Goal: Transaction & Acquisition: Purchase product/service

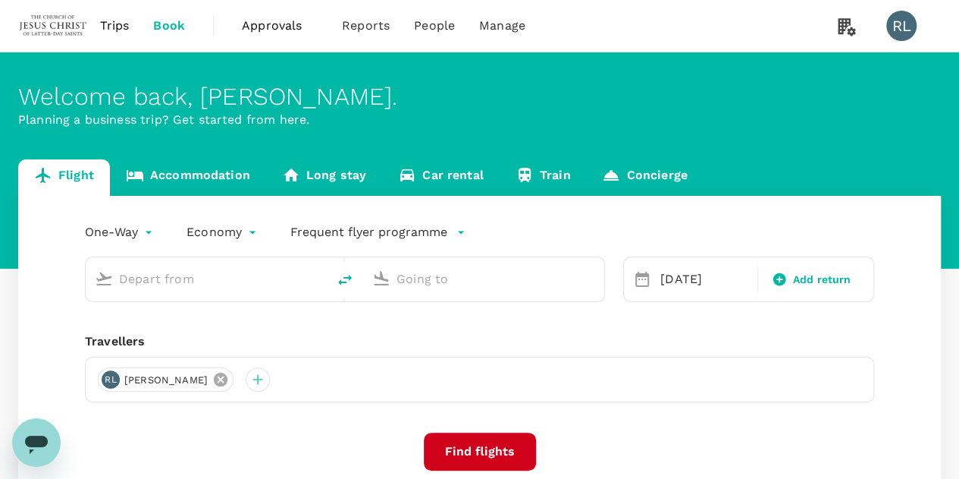
click at [228, 383] on icon at bounding box center [221, 379] width 14 height 14
type input "Kota Kinabalu Intl (BKI)"
type input "Tawau (TWU)"
click at [111, 378] on div "RL" at bounding box center [111, 379] width 18 height 18
type input "Kota Kinabalu Intl (BKI)"
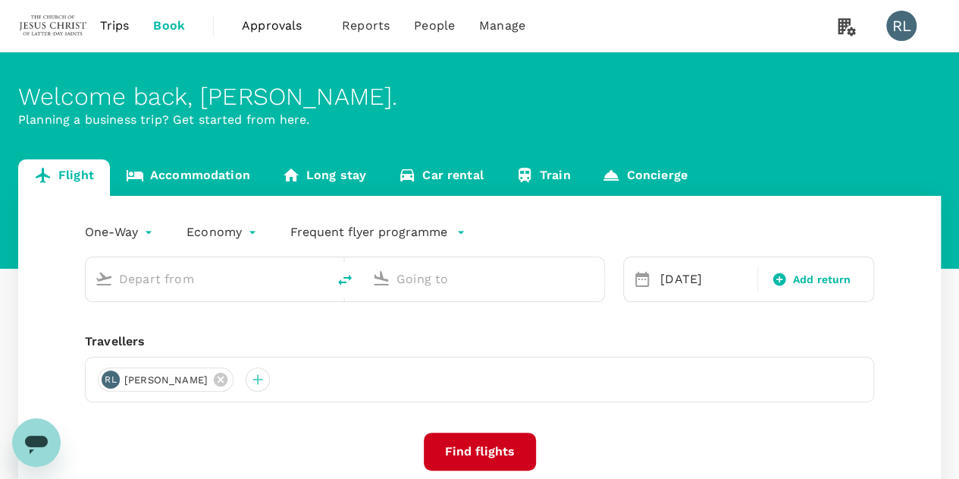
type input "Tawau (TWU)"
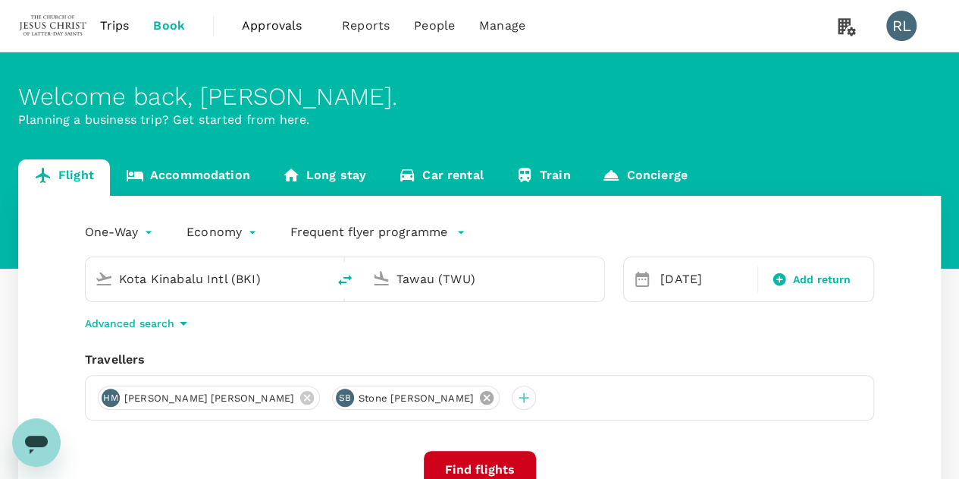
click at [480, 400] on icon at bounding box center [487, 398] width 14 height 14
click at [300, 400] on icon at bounding box center [307, 398] width 14 height 14
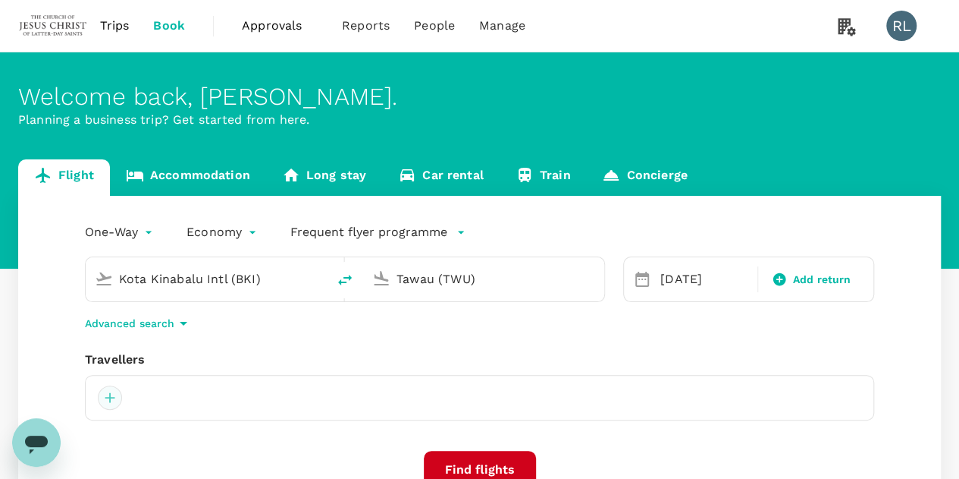
click at [114, 398] on div at bounding box center [110, 397] width 24 height 24
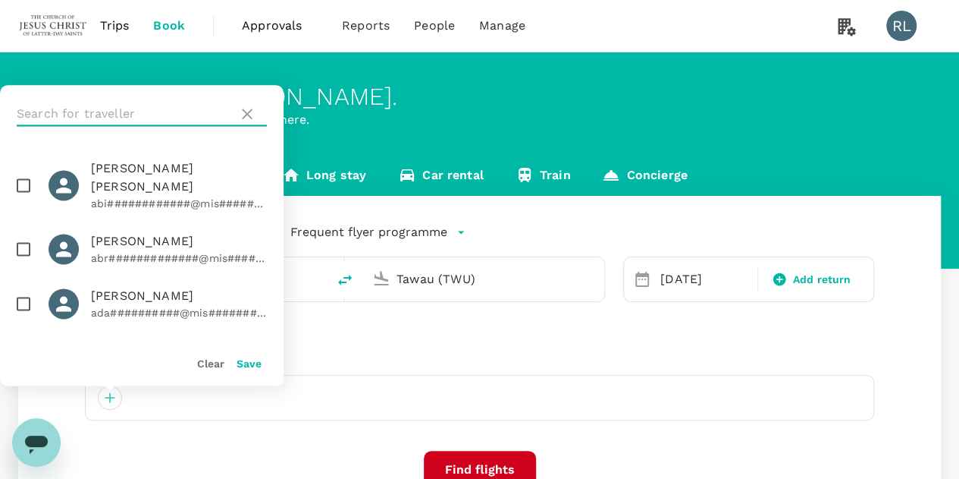
click at [140, 114] on input "text" at bounding box center [124, 114] width 215 height 24
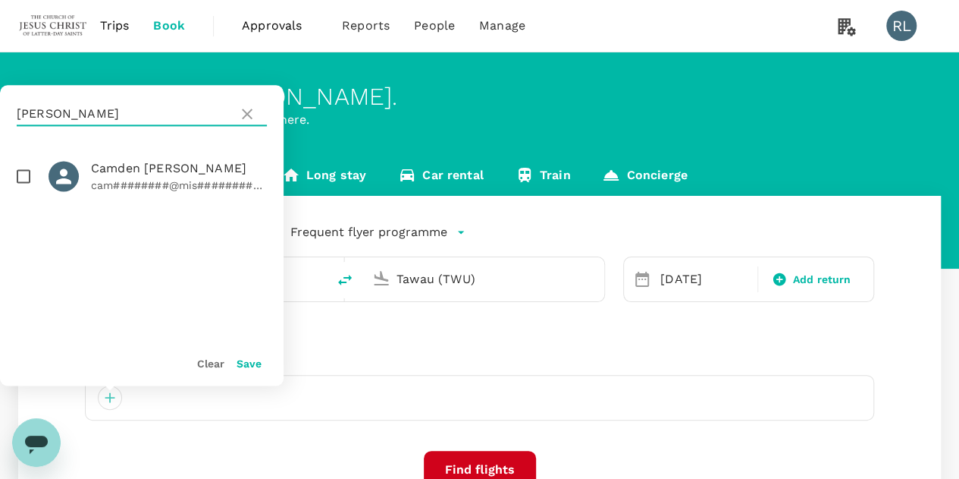
type input "[PERSON_NAME]"
click at [20, 174] on input "checkbox" at bounding box center [24, 176] width 32 height 32
checkbox input "true"
click at [249, 363] on button "Save" at bounding box center [249, 363] width 25 height 12
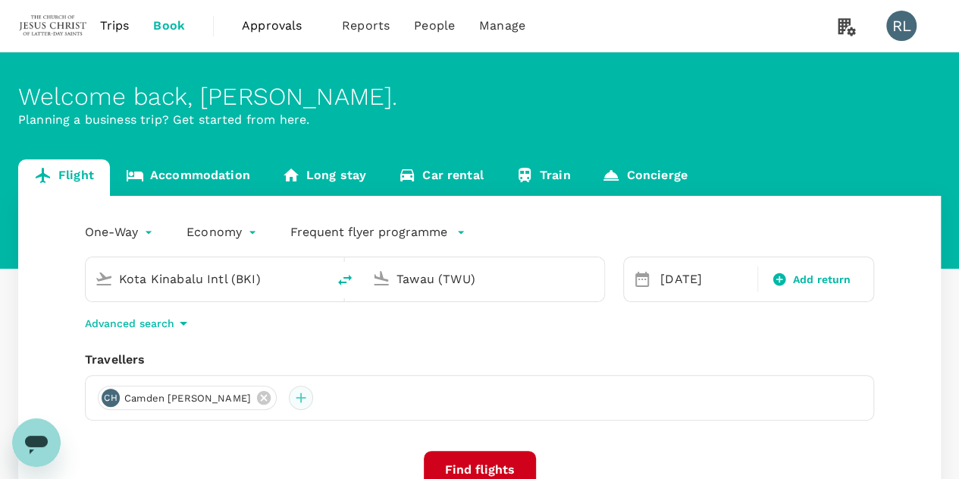
click at [289, 401] on div at bounding box center [301, 397] width 24 height 24
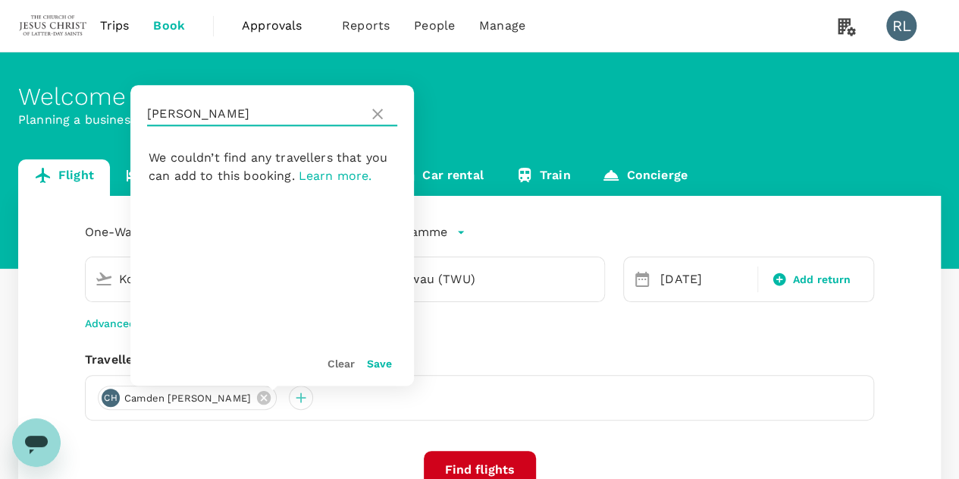
drag, startPoint x: 209, startPoint y: 119, endPoint x: 138, endPoint y: 113, distance: 71.6
click at [138, 113] on div "[PERSON_NAME]" at bounding box center [272, 114] width 284 height 58
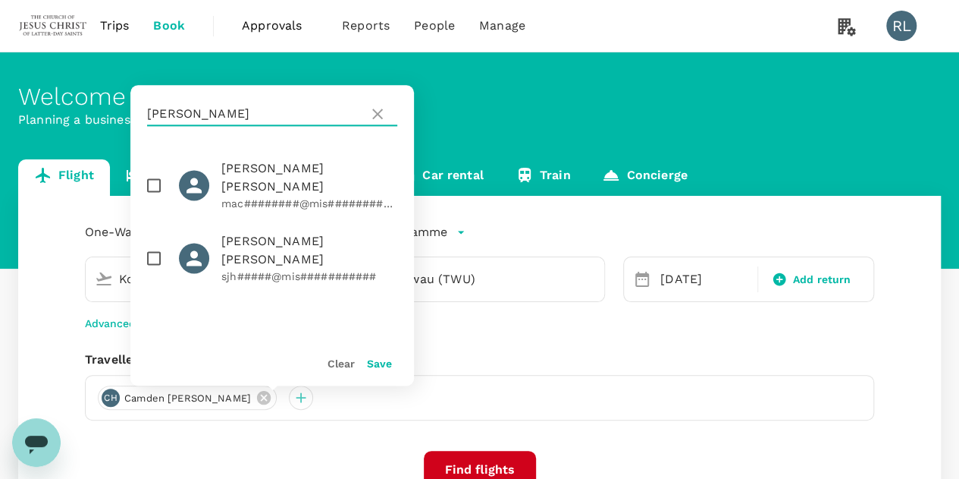
type input "[PERSON_NAME]"
click at [151, 242] on input "checkbox" at bounding box center [154, 258] width 32 height 32
checkbox input "true"
click at [375, 364] on button "Save" at bounding box center [379, 363] width 25 height 12
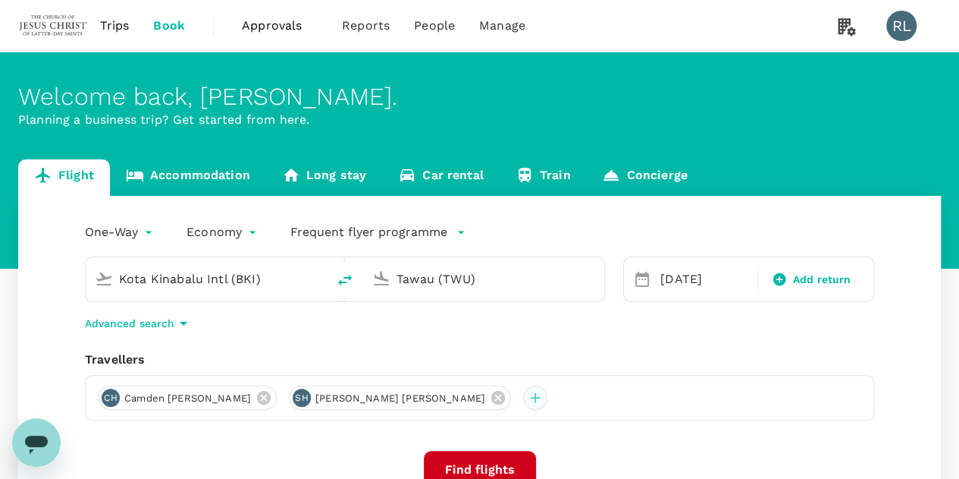
click at [523, 398] on div at bounding box center [535, 397] width 24 height 24
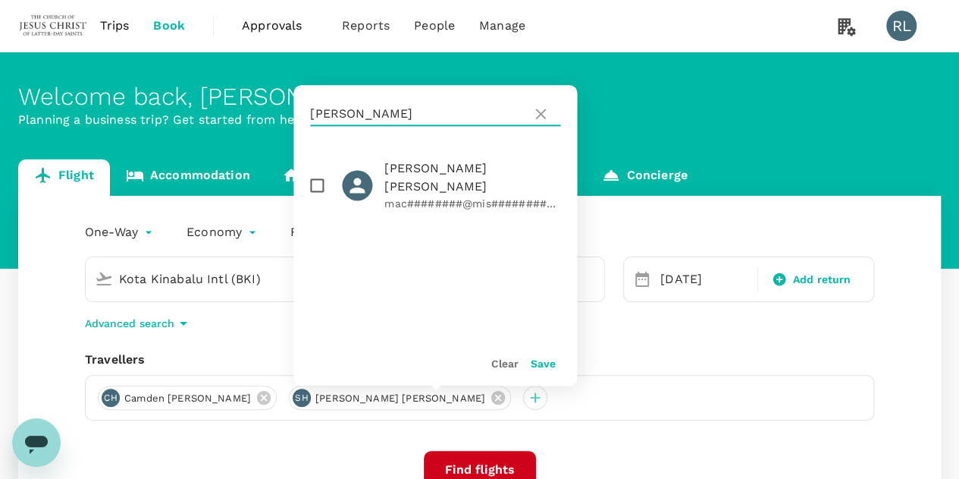
drag, startPoint x: 413, startPoint y: 119, endPoint x: 294, endPoint y: 114, distance: 120.0
click at [294, 114] on div "[PERSON_NAME]" at bounding box center [436, 114] width 284 height 58
type input "[PERSON_NAME]"
click at [317, 177] on input "checkbox" at bounding box center [317, 176] width 32 height 32
checkbox input "true"
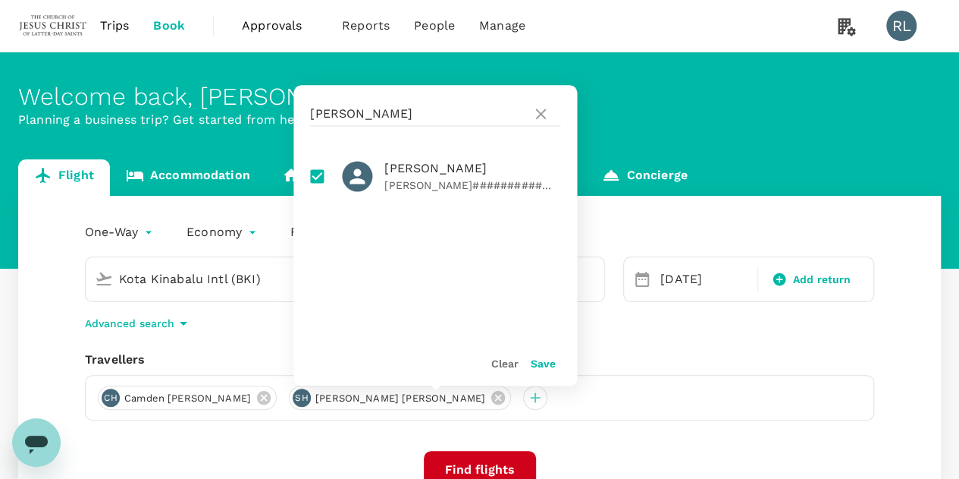
click at [547, 368] on button "Save" at bounding box center [542, 363] width 25 height 12
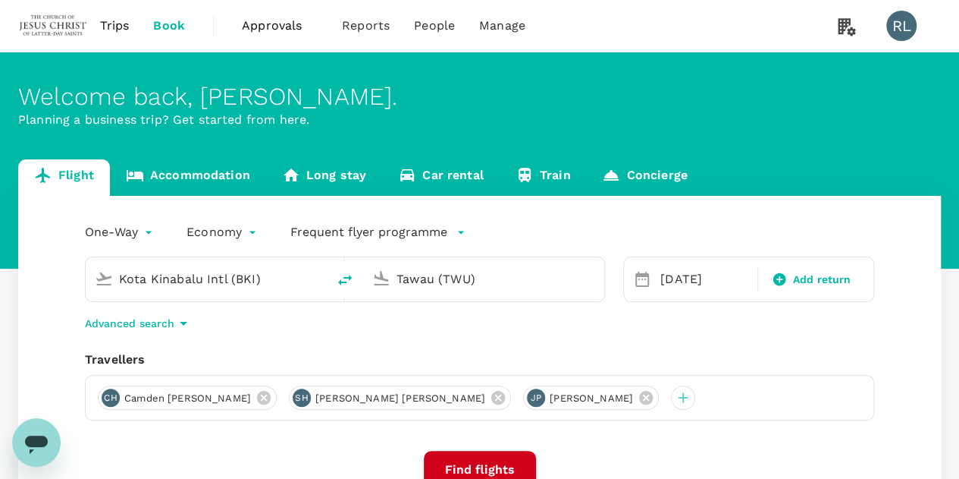
click at [231, 281] on input "Kota Kinabalu Intl (BKI)" at bounding box center [207, 279] width 176 height 24
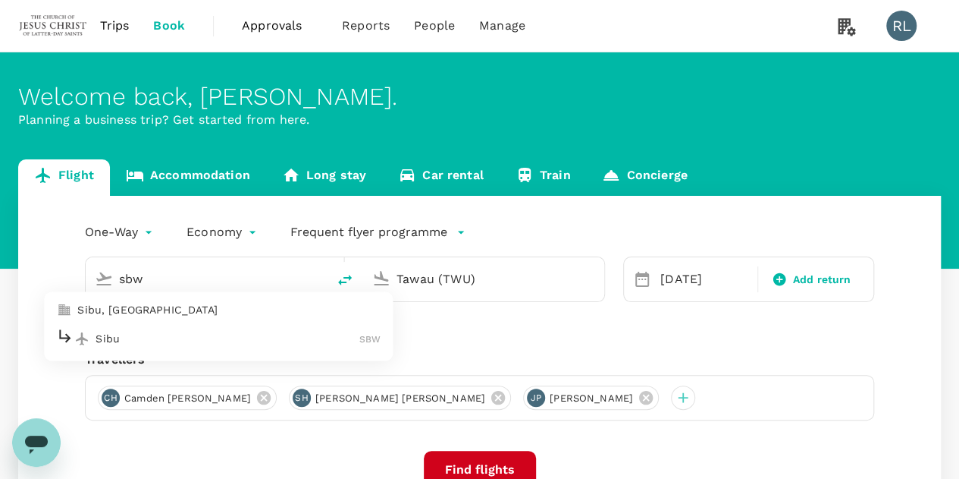
click at [124, 338] on p "Sibu" at bounding box center [228, 338] width 264 height 15
type input "Sibu (SBW)"
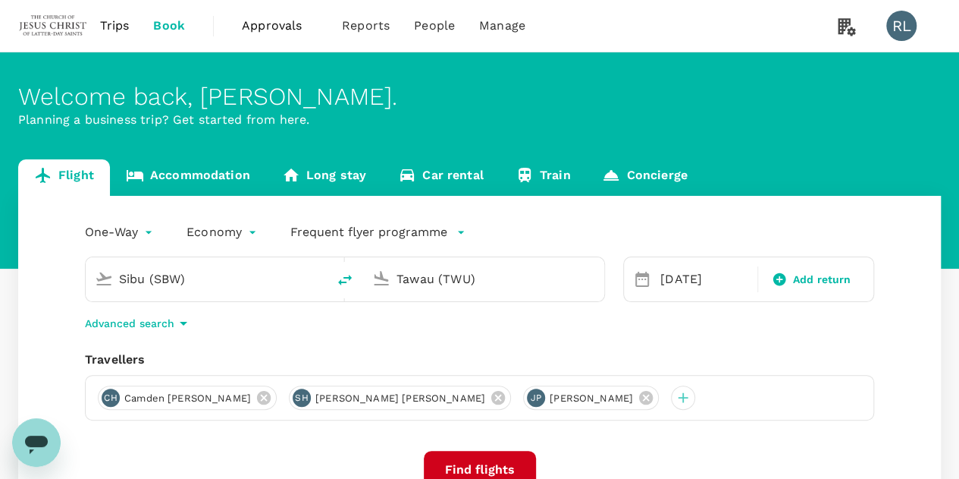
drag, startPoint x: 481, startPoint y: 282, endPoint x: 343, endPoint y: 275, distance: 138.2
click at [343, 275] on div "Sibu (SBW) [GEOGRAPHIC_DATA] (TWU)" at bounding box center [345, 279] width 520 height 46
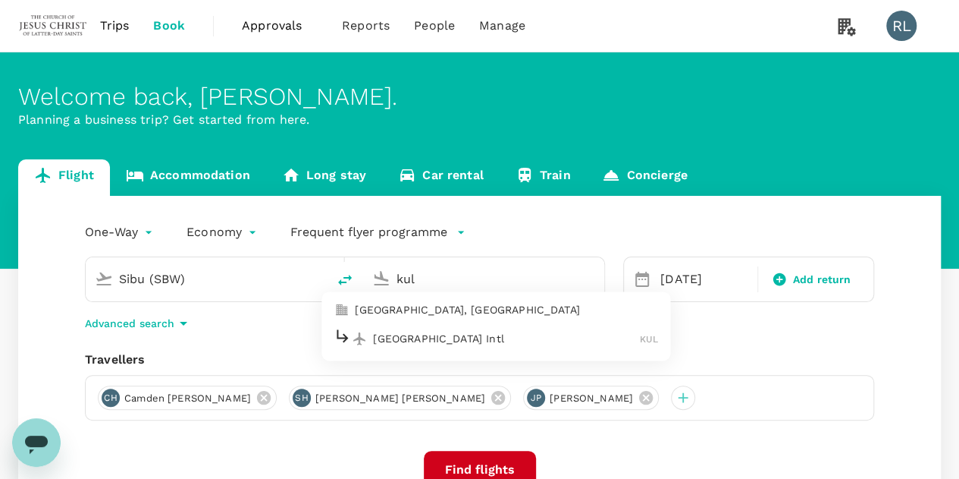
click at [401, 339] on p "[GEOGRAPHIC_DATA] Intl" at bounding box center [506, 338] width 267 height 15
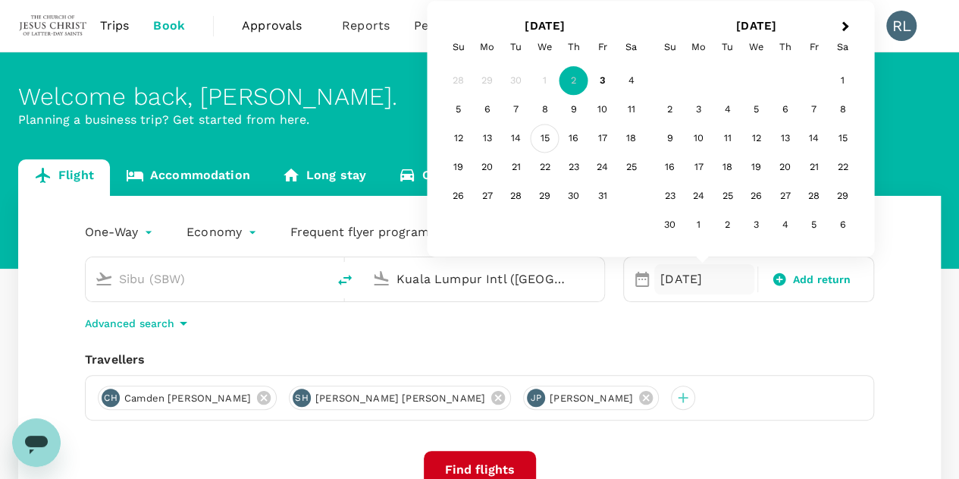
type input "Kuala Lumpur Intl ([GEOGRAPHIC_DATA])"
click at [548, 137] on div "15" at bounding box center [545, 138] width 29 height 29
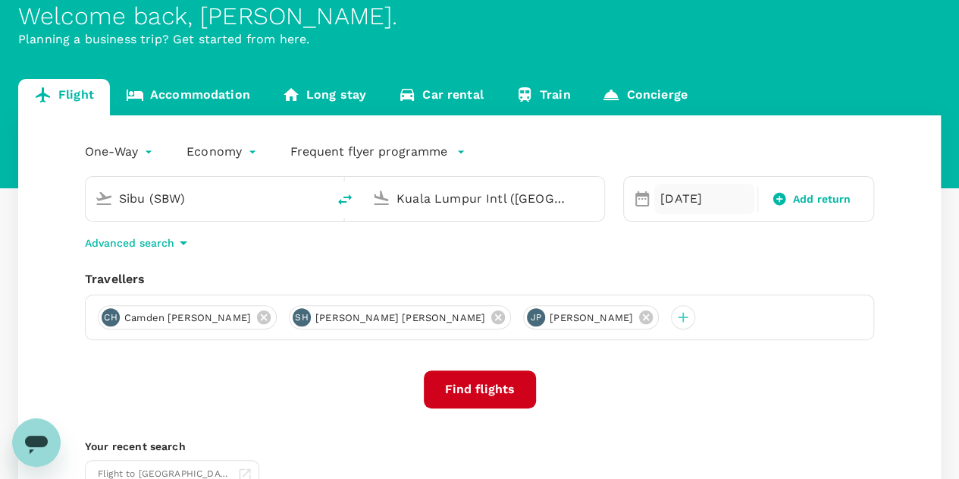
scroll to position [152, 0]
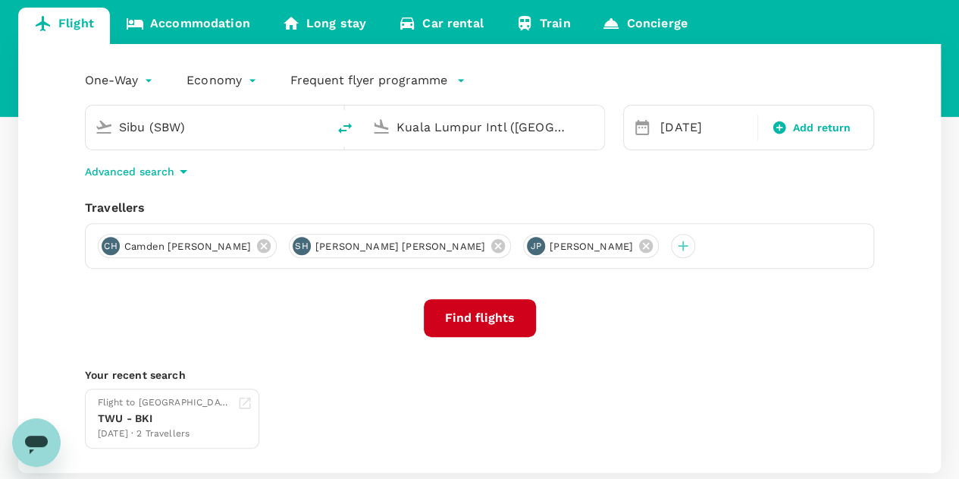
click at [449, 317] on button "Find flights" at bounding box center [480, 318] width 112 height 38
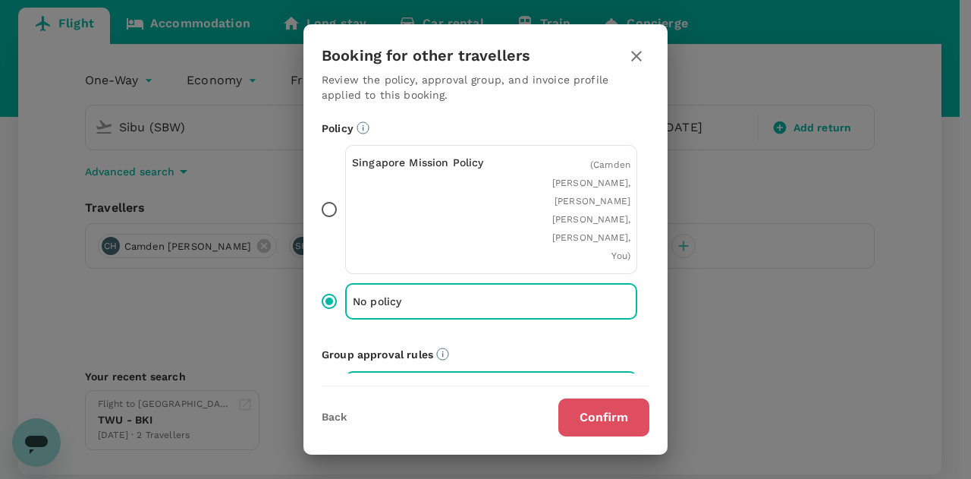
click at [598, 414] on button "Confirm" at bounding box center [603, 417] width 91 height 38
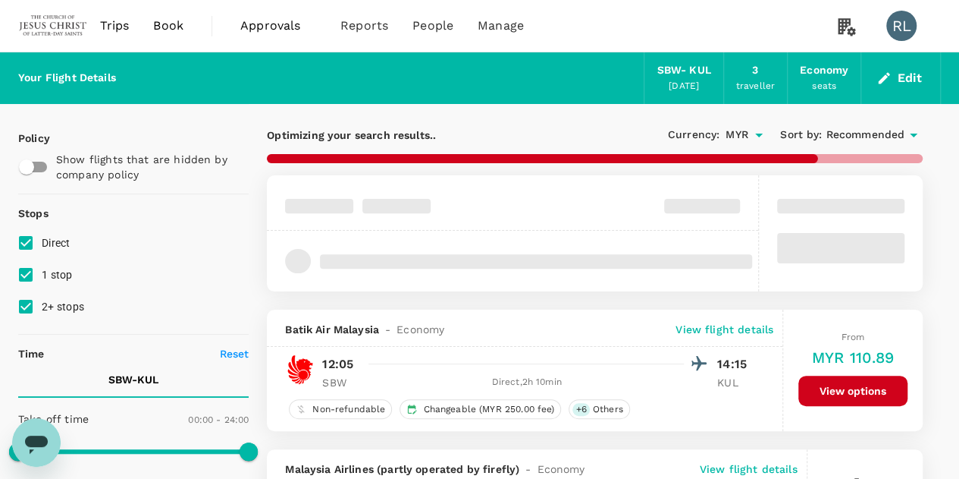
click at [868, 137] on span "Recommended" at bounding box center [865, 135] width 79 height 17
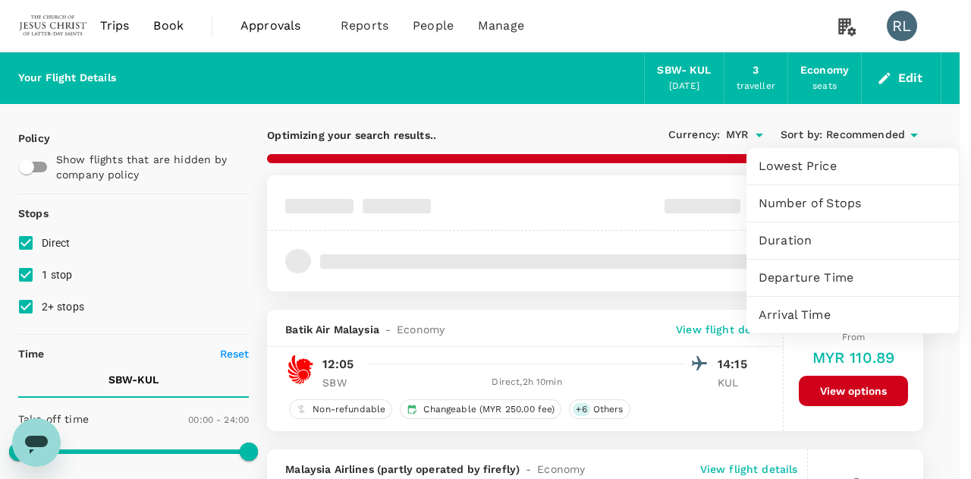
click at [802, 277] on span "Departure Time" at bounding box center [852, 277] width 188 height 18
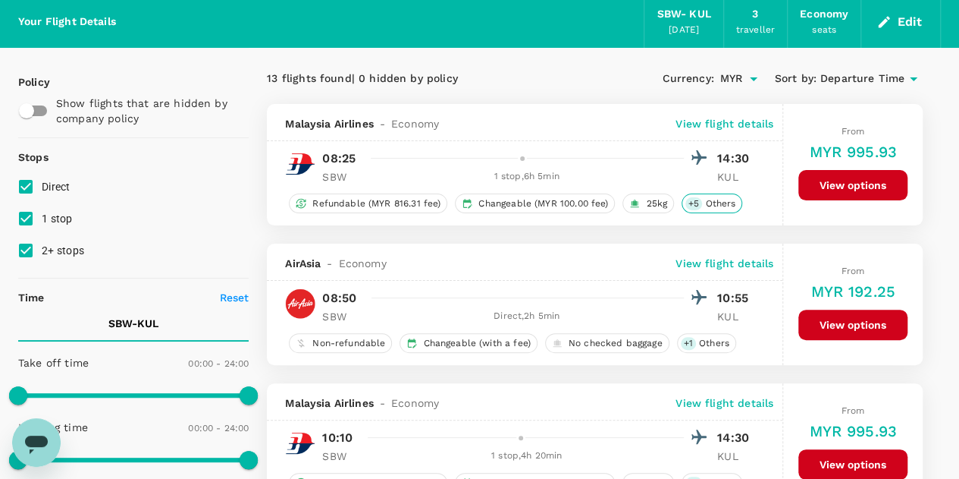
scroll to position [76, 0]
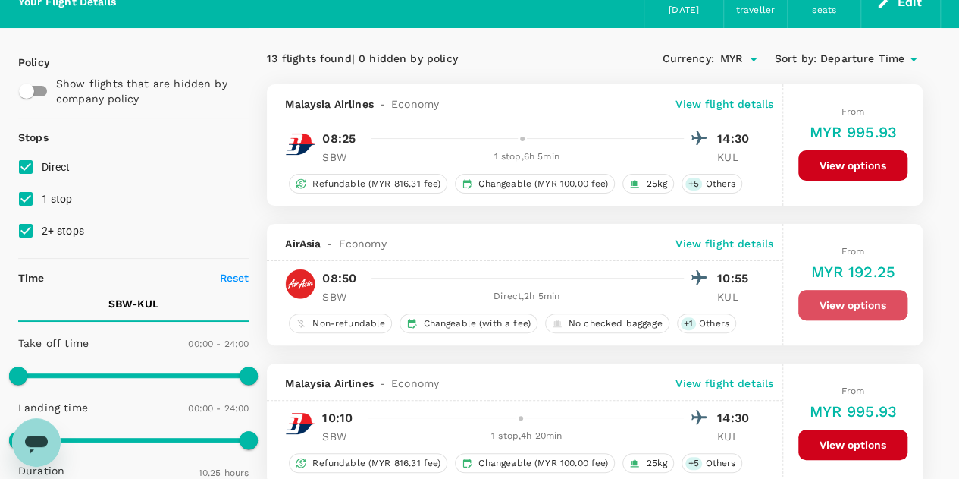
click at [856, 304] on button "View options" at bounding box center [853, 305] width 109 height 30
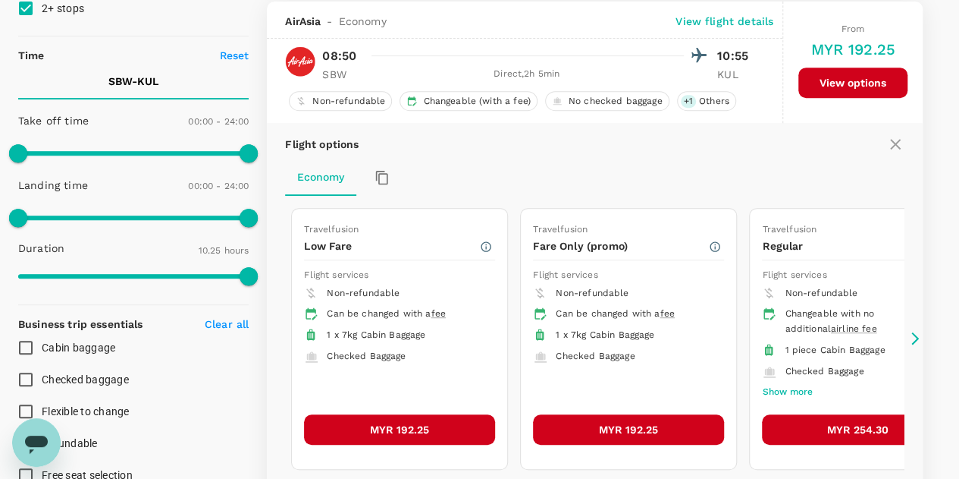
scroll to position [299, 0]
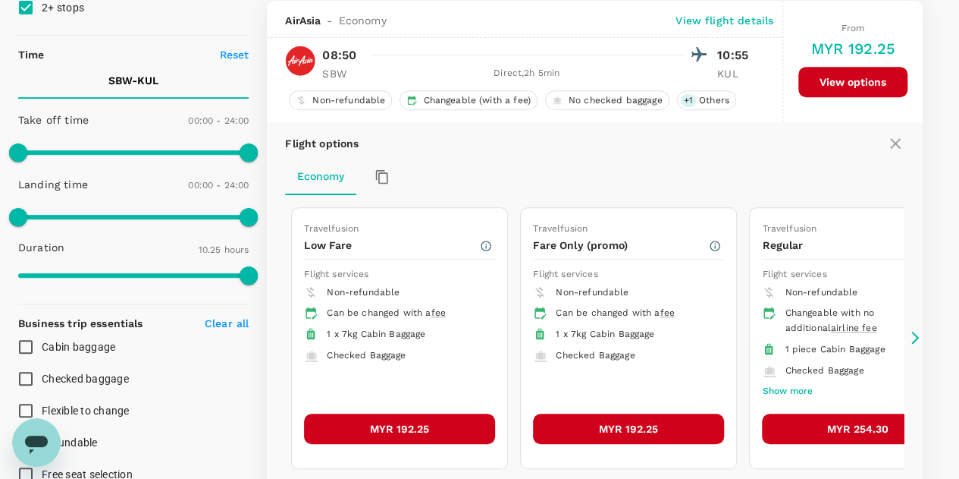
click at [407, 426] on button "MYR 192.25" at bounding box center [399, 428] width 191 height 30
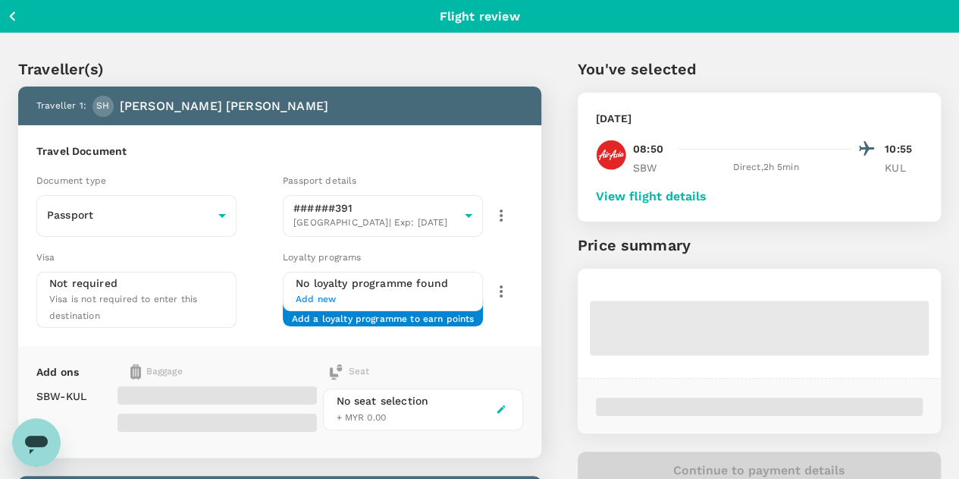
click at [705, 198] on button "View flight details" at bounding box center [651, 197] width 111 height 14
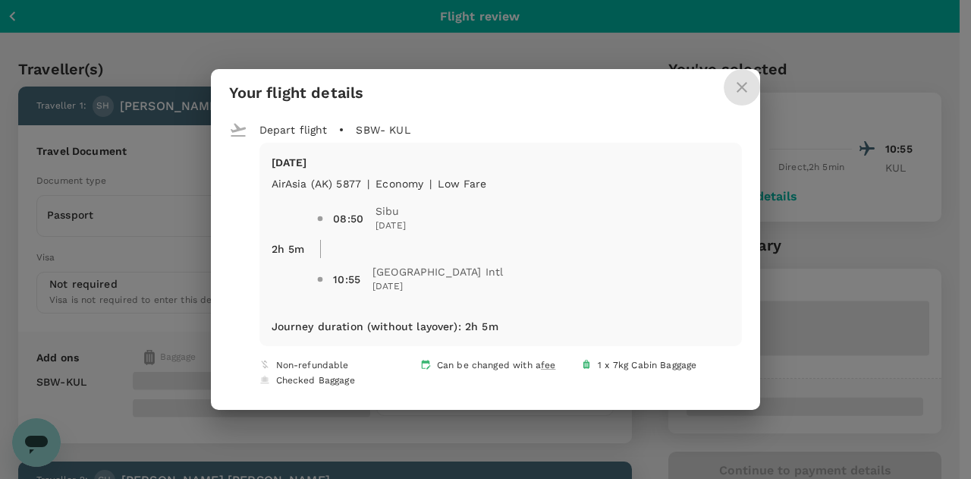
click at [736, 83] on icon "close" at bounding box center [742, 87] width 18 height 18
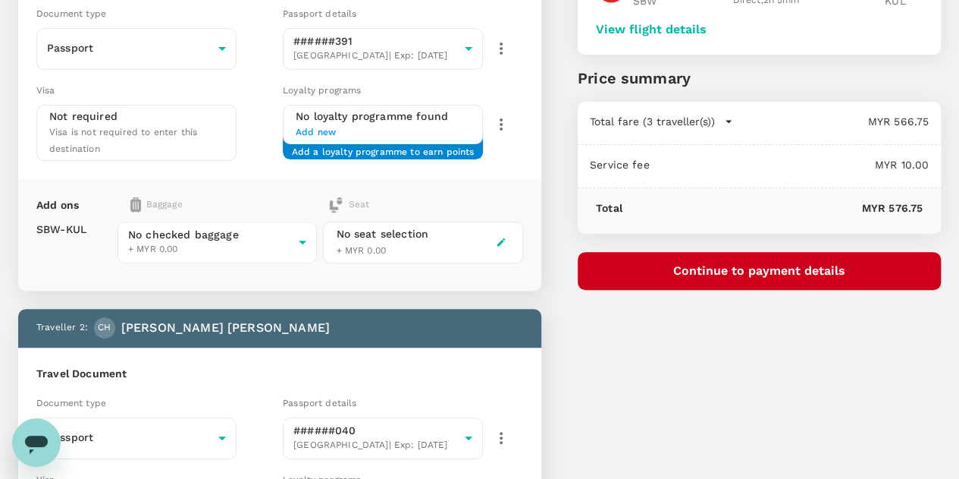
scroll to position [228, 0]
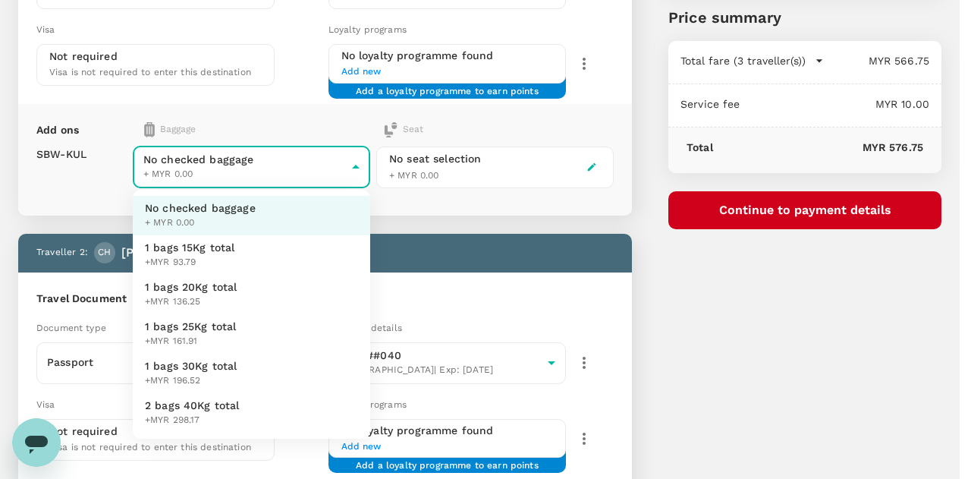
click at [210, 375] on span "+MYR 196.52" at bounding box center [191, 380] width 93 height 15
type input "4 - 196.52"
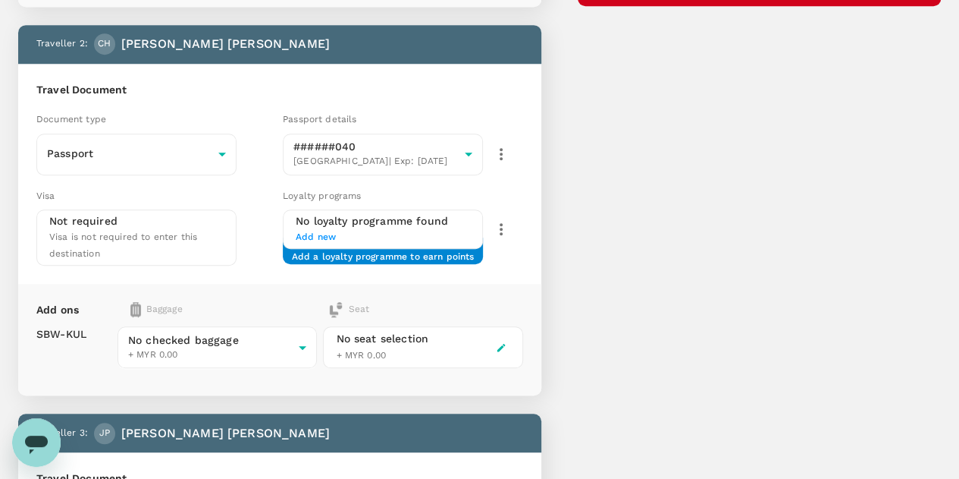
scroll to position [455, 0]
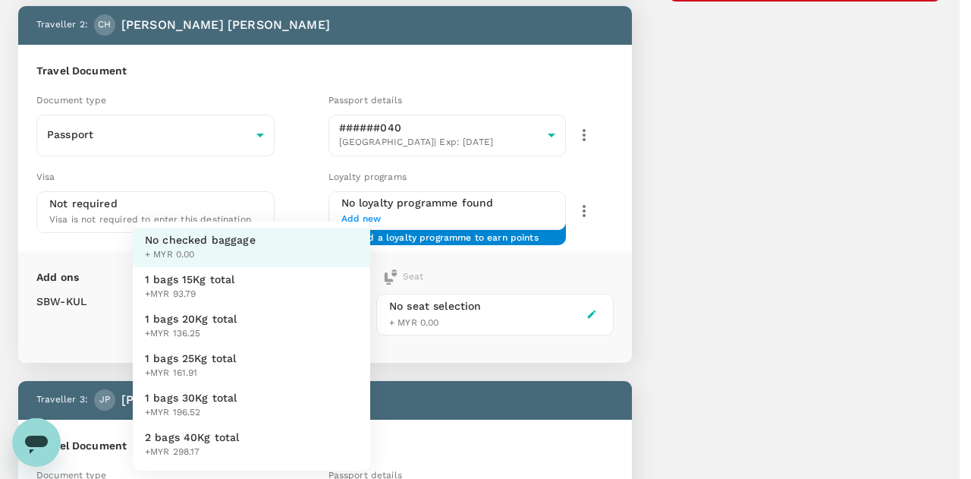
click at [268, 307] on body "Back to flight results Flight review Traveller(s) Traveller 1 : [PERSON_NAME] […" at bounding box center [485, 245] width 971 height 1401
click at [212, 396] on span "1 bags 30Kg total" at bounding box center [191, 397] width 93 height 15
type input "4 - 196.52"
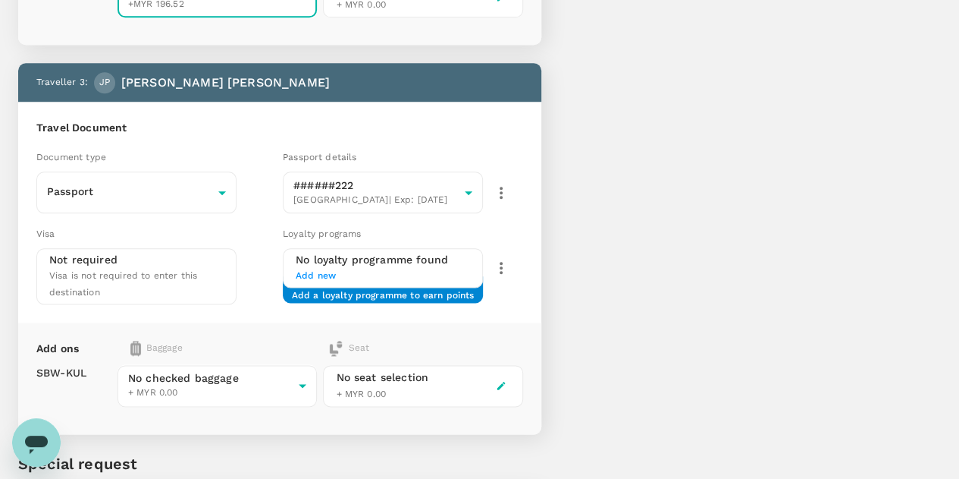
scroll to position [834, 0]
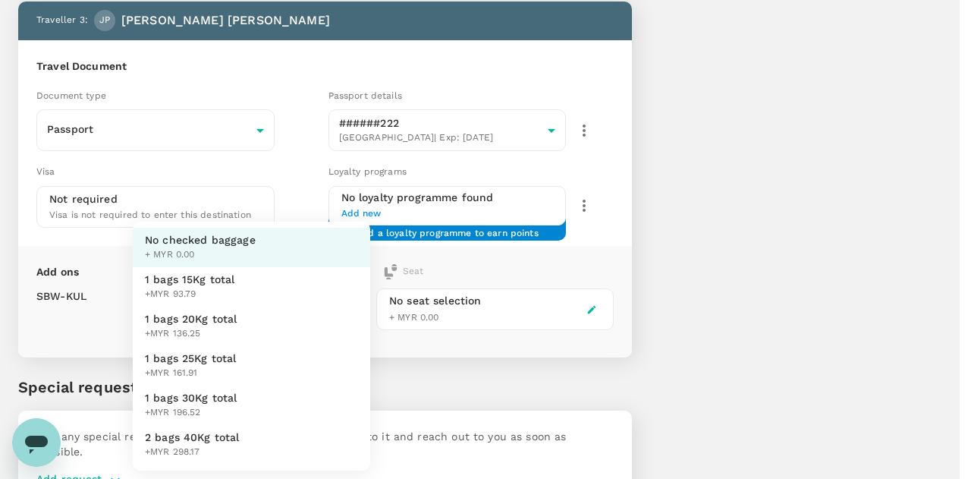
click at [217, 395] on span "1 bags 30Kg total" at bounding box center [191, 397] width 93 height 15
type input "4 - 196.52"
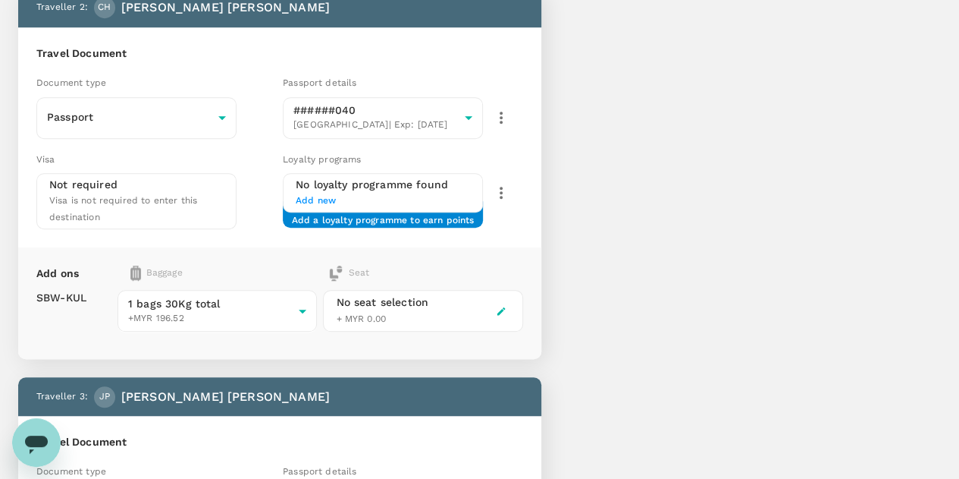
scroll to position [531, 0]
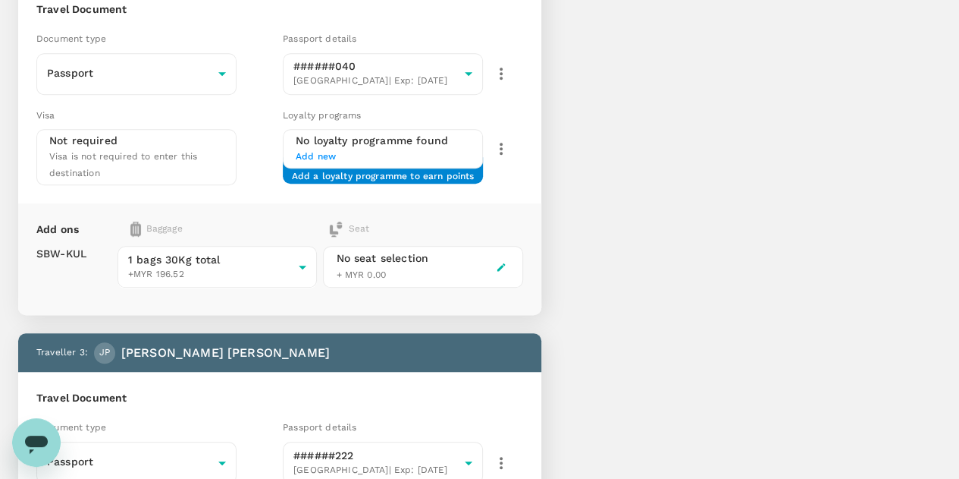
click at [723, 325] on div "You've selected [DATE] 08:50 10:55 SBW Direct , 2h 5min KUL View flight details…" at bounding box center [742, 181] width 400 height 1382
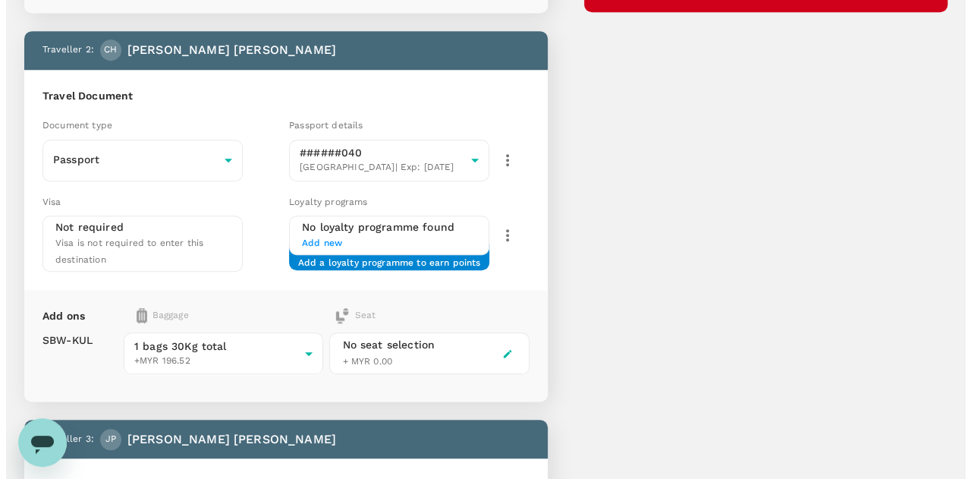
scroll to position [217, 0]
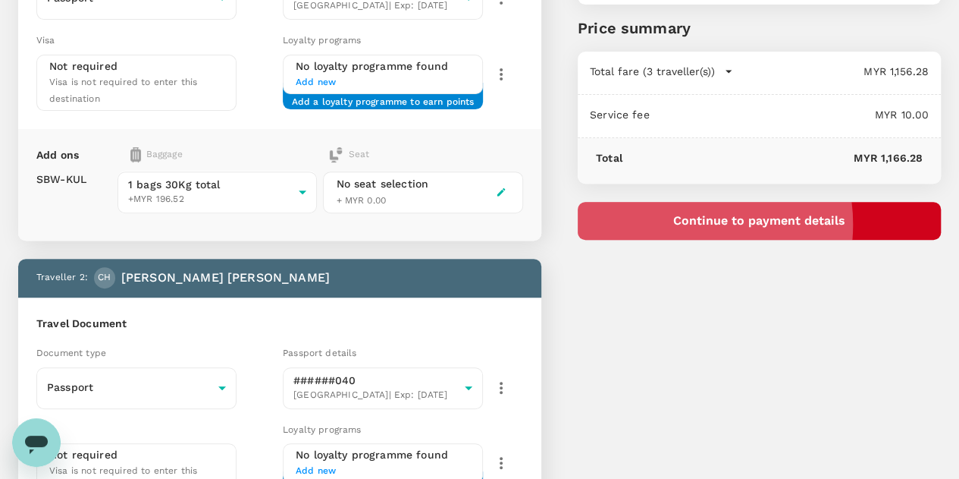
click at [771, 223] on button "Continue to payment details" at bounding box center [759, 221] width 363 height 38
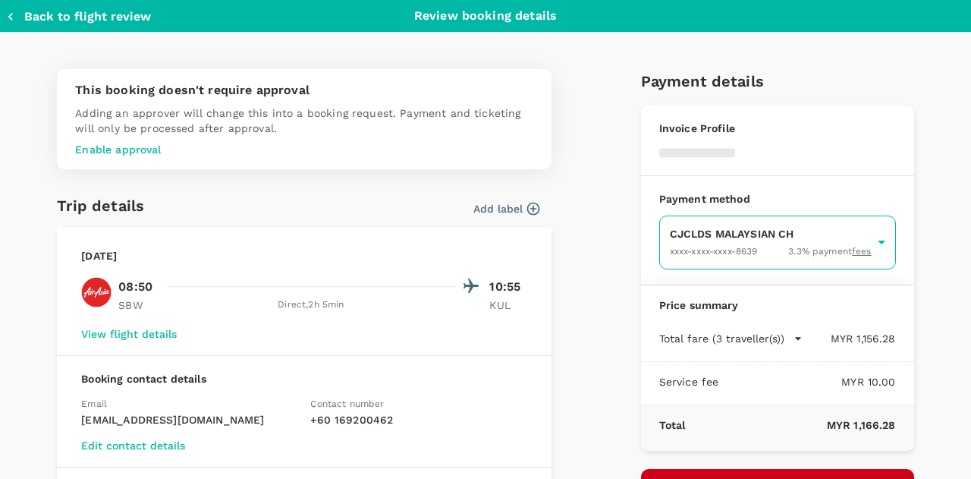
click at [710, 238] on body "Back to flight results Flight review Traveller(s) Traveller 1 : [PERSON_NAME] […" at bounding box center [485, 483] width 971 height 1401
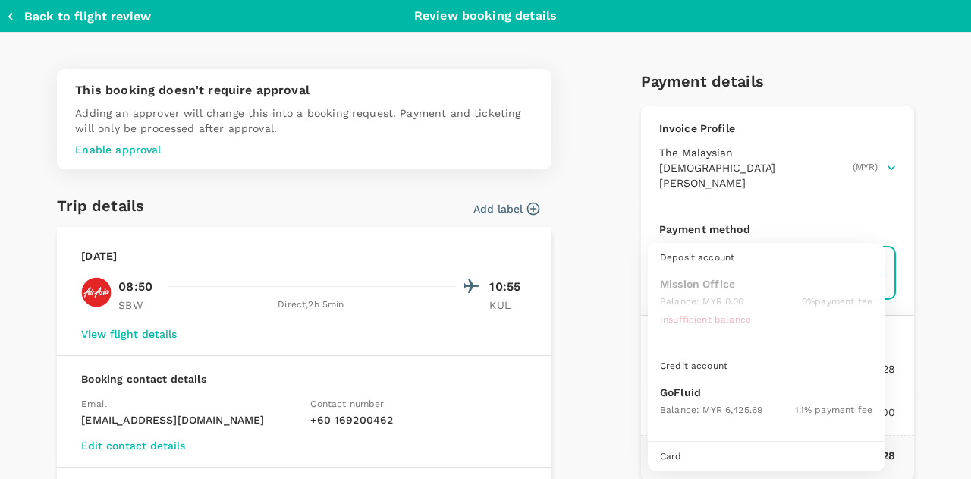
scroll to position [39, 0]
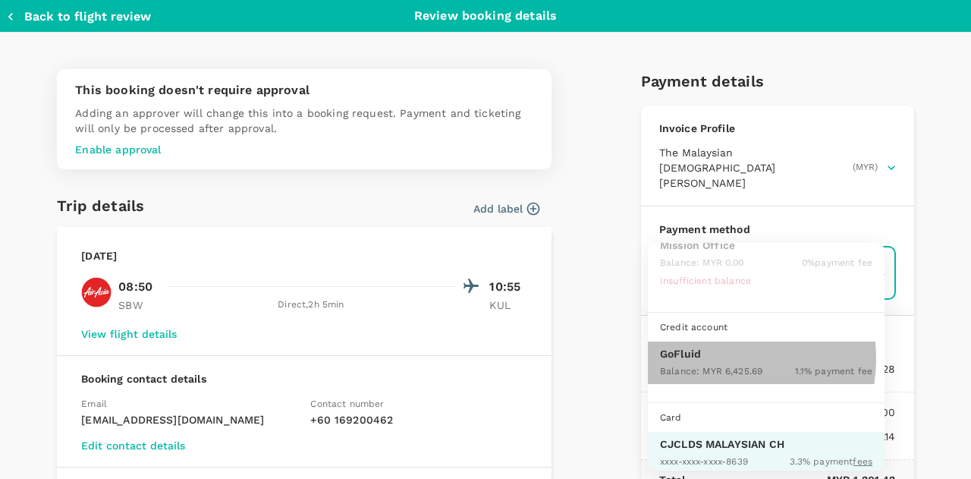
click at [708, 356] on p "GoFluid" at bounding box center [766, 353] width 212 height 15
type input "9b357727-6904-47bd-a44e-9a56bf7dfc7a"
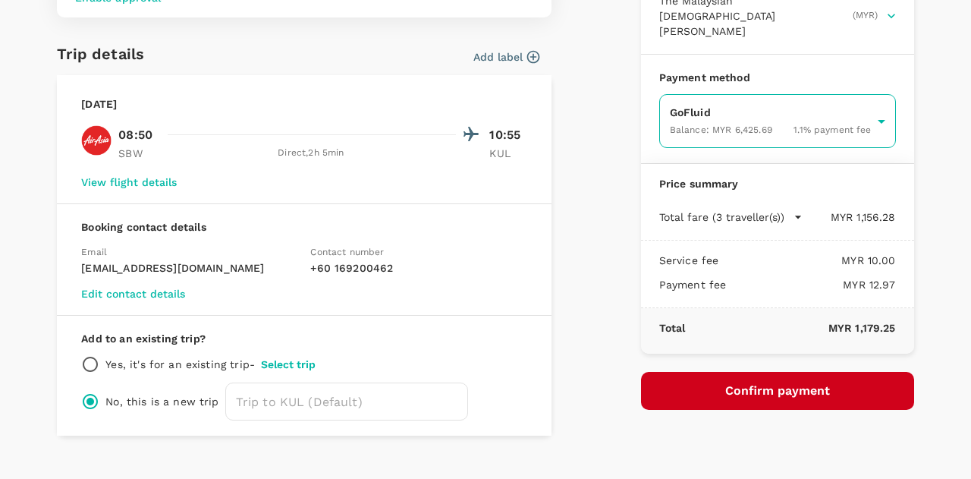
scroll to position [76, 0]
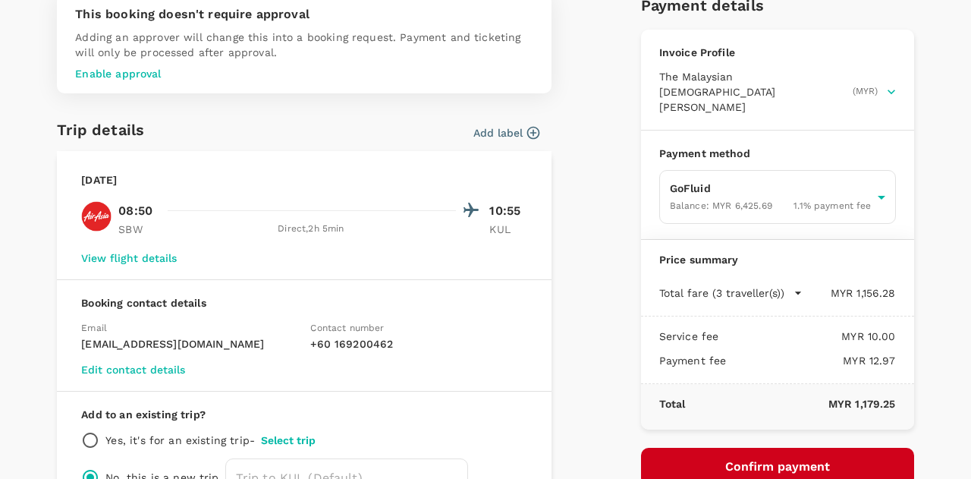
click at [731, 448] on button "Confirm payment" at bounding box center [777, 466] width 273 height 38
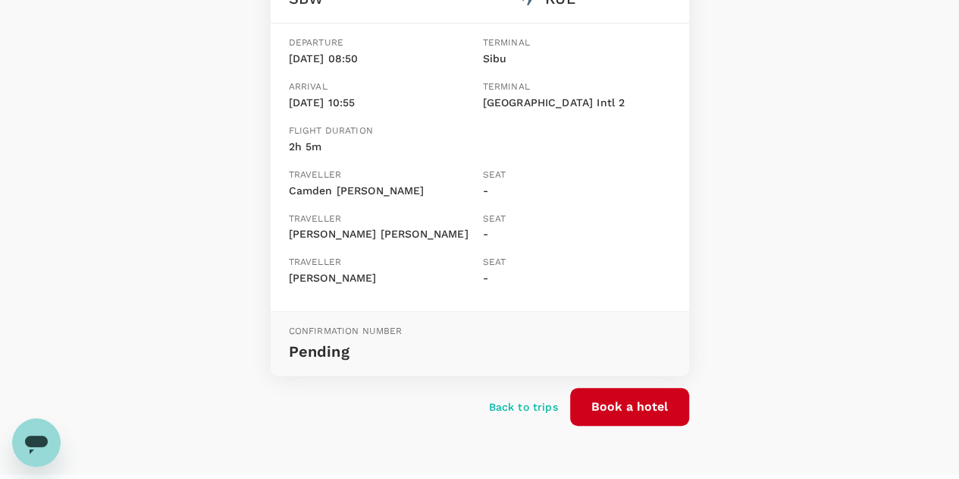
scroll to position [303, 0]
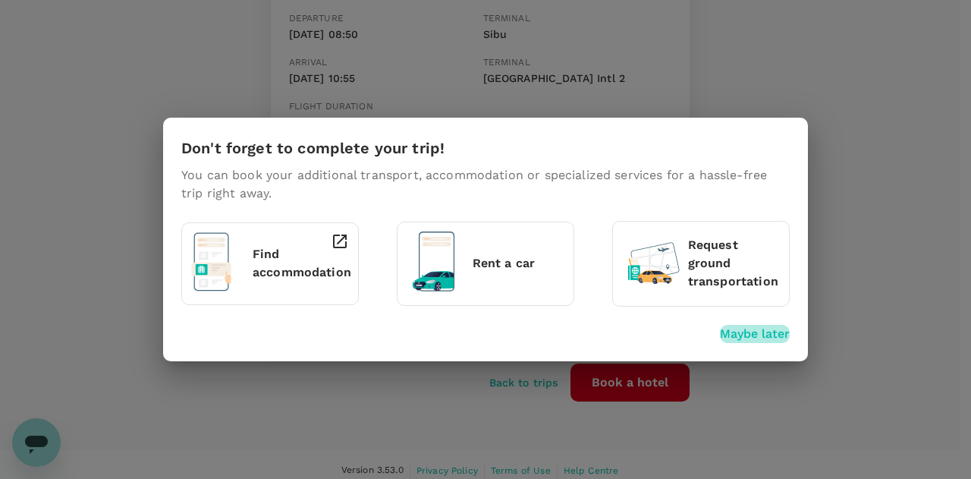
click at [755, 332] on p "Maybe later" at bounding box center [755, 334] width 70 height 18
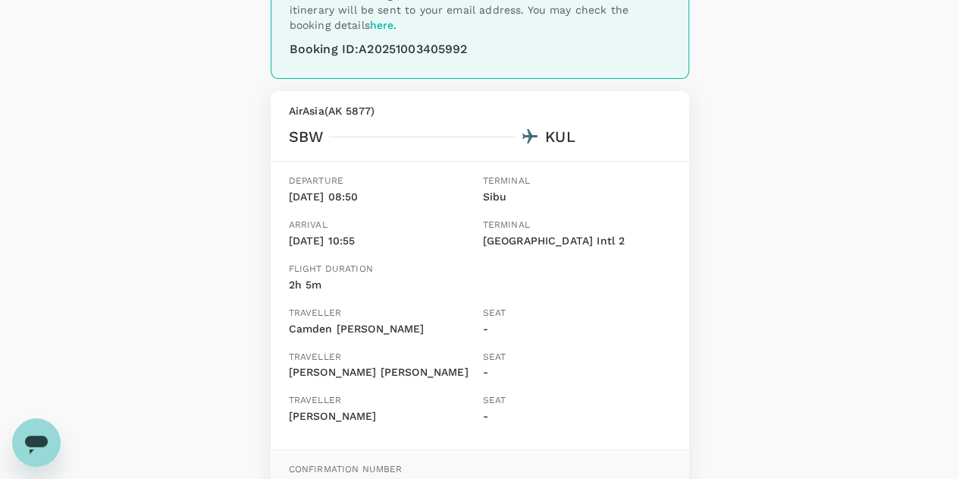
scroll to position [161, 0]
